Goal: Answer question/provide support: Share knowledge or assist other users

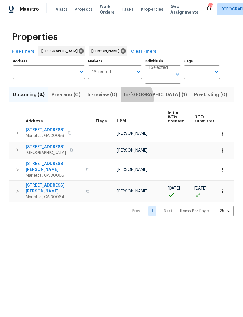
click at [130, 98] on span "In-[GEOGRAPHIC_DATA] (1)" at bounding box center [155, 95] width 63 height 8
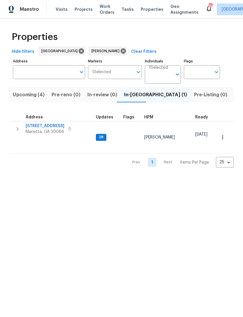
click at [49, 129] on span "[STREET_ADDRESS]" at bounding box center [45, 126] width 39 height 6
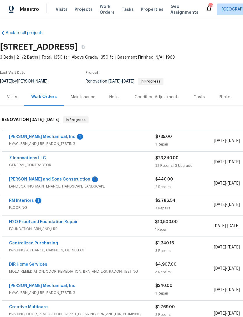
click at [29, 199] on link "RM Interiors" at bounding box center [21, 200] width 25 height 4
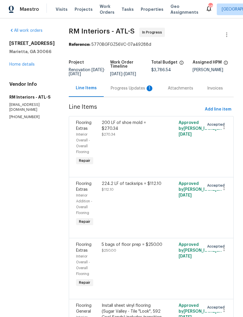
click at [135, 83] on div "Progress Updates 1" at bounding box center [132, 88] width 57 height 17
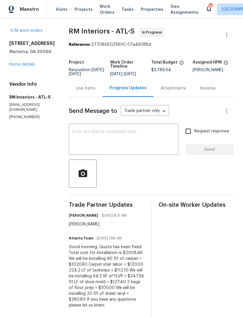
click at [30, 65] on link "Home details" at bounding box center [21, 64] width 25 height 4
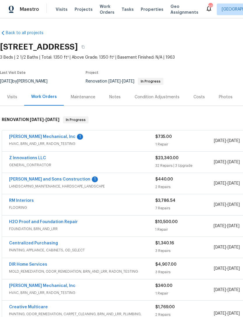
click at [37, 175] on div "Reyes and Sons Construction 1 LANDSCAPING_MAINTENANCE, HARDSCAPE_LANDSCAPE $440…" at bounding box center [164, 183] width 325 height 21
click at [36, 178] on link "Reyes and Sons Construction" at bounding box center [49, 179] width 81 height 4
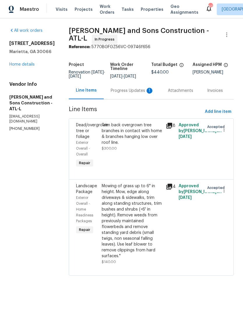
click at [119, 88] on div "Progress Updates 1" at bounding box center [132, 91] width 43 height 6
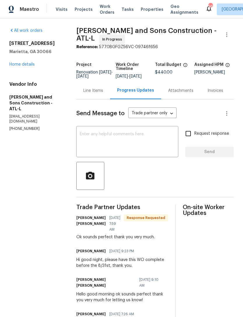
click at [27, 65] on link "Home details" at bounding box center [21, 64] width 25 height 4
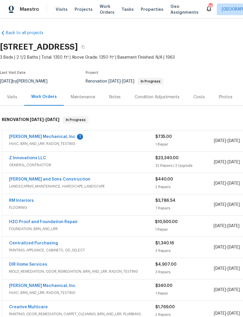
click at [41, 136] on link "JH Martin Mechanical, Inc" at bounding box center [42, 137] width 66 height 4
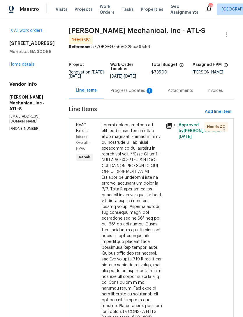
click at [124, 90] on div "Progress Updates 1" at bounding box center [132, 91] width 43 height 6
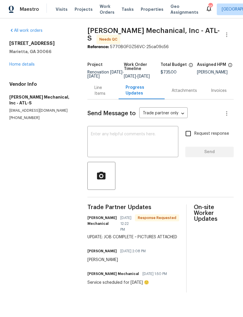
click at [142, 143] on textarea at bounding box center [133, 142] width 84 height 20
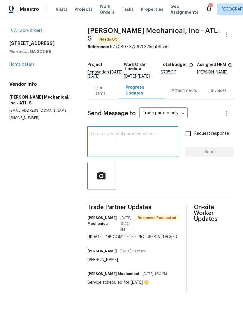
click at [73, 190] on section "All work orders 692 Suholden Cir Marietta, GA 30066 Home details Vendor Info JH…" at bounding box center [41, 160] width 64 height 265
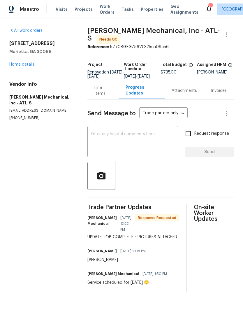
click at [135, 142] on textarea at bounding box center [133, 142] width 84 height 20
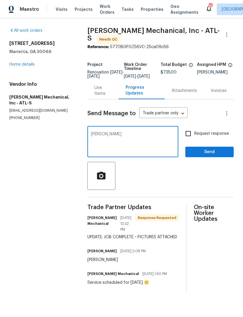
type textarea "Ty"
click at [205, 151] on button "Send" at bounding box center [209, 152] width 48 height 11
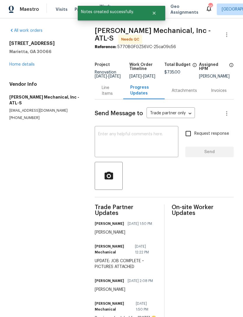
click at [26, 66] on link "Home details" at bounding box center [21, 64] width 25 height 4
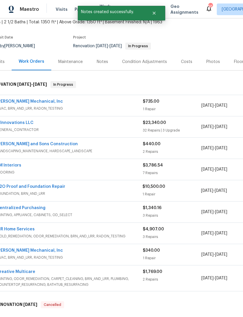
scroll to position [34, 13]
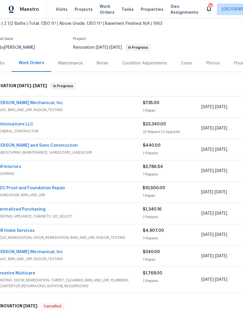
click at [28, 104] on link "JH Martin Mechanical, Inc" at bounding box center [30, 103] width 66 height 4
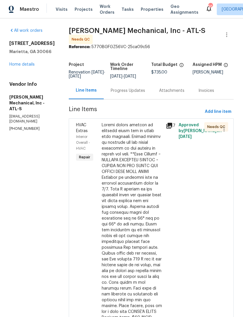
click at [88, 128] on span "HVAC Extras" at bounding box center [82, 128] width 12 height 10
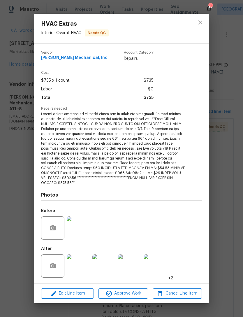
click at [75, 263] on img at bounding box center [78, 265] width 23 height 23
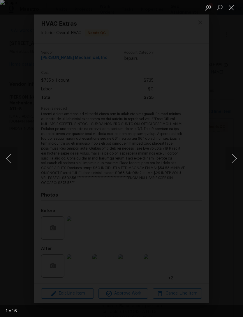
click at [228, 158] on button "Next image" at bounding box center [234, 158] width 17 height 23
click at [232, 160] on button "Next image" at bounding box center [234, 158] width 17 height 23
click at [234, 159] on button "Next image" at bounding box center [234, 158] width 17 height 23
click at [232, 159] on button "Next image" at bounding box center [234, 158] width 17 height 23
click at [232, 160] on button "Next image" at bounding box center [234, 158] width 17 height 23
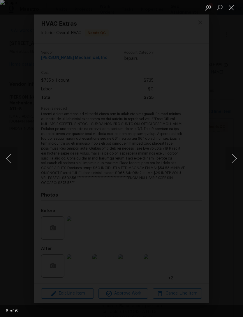
click at [232, 161] on button "Next image" at bounding box center [234, 158] width 17 height 23
click at [233, 163] on button "Next image" at bounding box center [234, 158] width 17 height 23
click at [233, 161] on button "Next image" at bounding box center [234, 158] width 17 height 23
click at [233, 158] on button "Next image" at bounding box center [234, 158] width 17 height 23
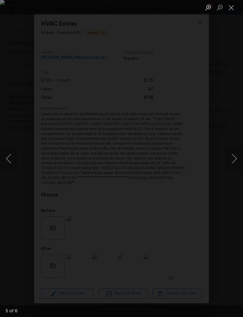
click at [232, 48] on div "Lightbox" at bounding box center [121, 158] width 243 height 317
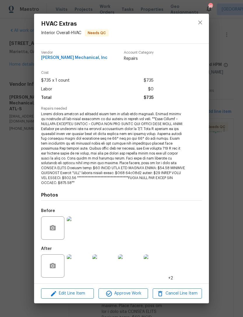
click at [237, 7] on div "HVAC Extras Interior Overall - HVAC Needs QC Vendor JH Martin Mechanical, Inc A…" at bounding box center [121, 158] width 243 height 317
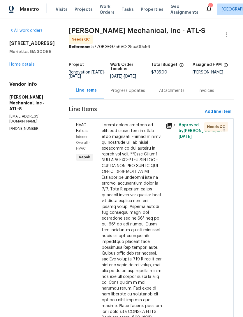
click at [22, 63] on link "Home details" at bounding box center [21, 64] width 25 height 4
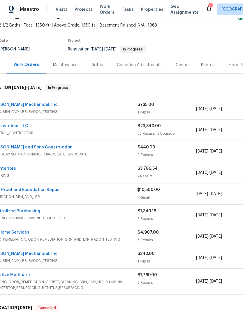
scroll to position [32, 18]
click at [32, 188] on link "H2O Proof and Foundation Repair" at bounding box center [25, 190] width 69 height 4
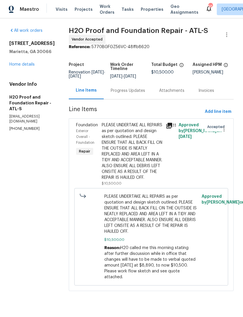
click at [76, 129] on span "Exterior Overall - Foundation" at bounding box center [85, 136] width 18 height 15
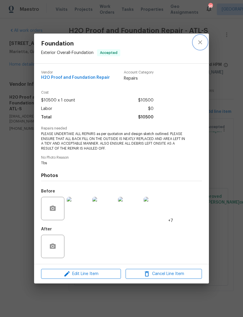
click at [199, 42] on icon "close" at bounding box center [200, 42] width 7 height 7
